Goal: Register for event/course

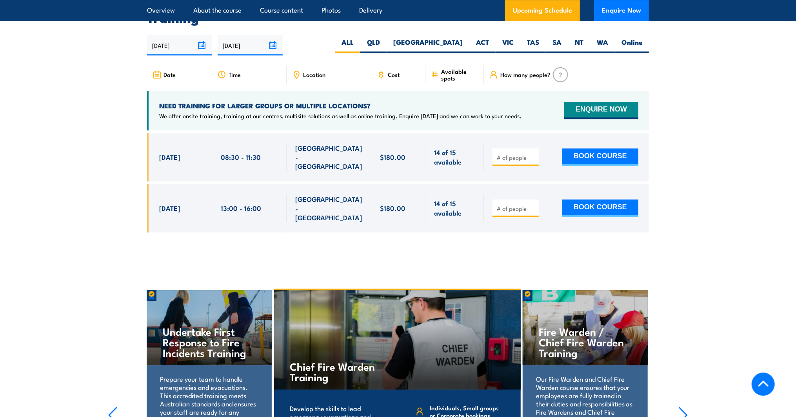
scroll to position [1294, 0]
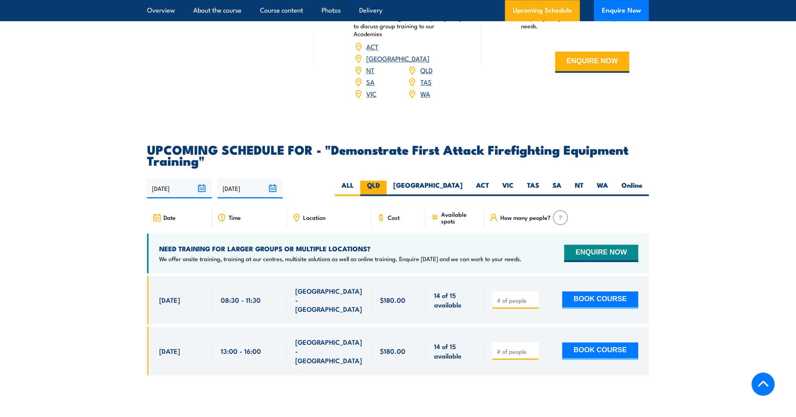
click at [387, 180] on label "QLD" at bounding box center [373, 187] width 26 height 15
click at [385, 180] on input "QLD" at bounding box center [382, 182] width 5 height 5
radio input "true"
